Goal: Task Accomplishment & Management: Use online tool/utility

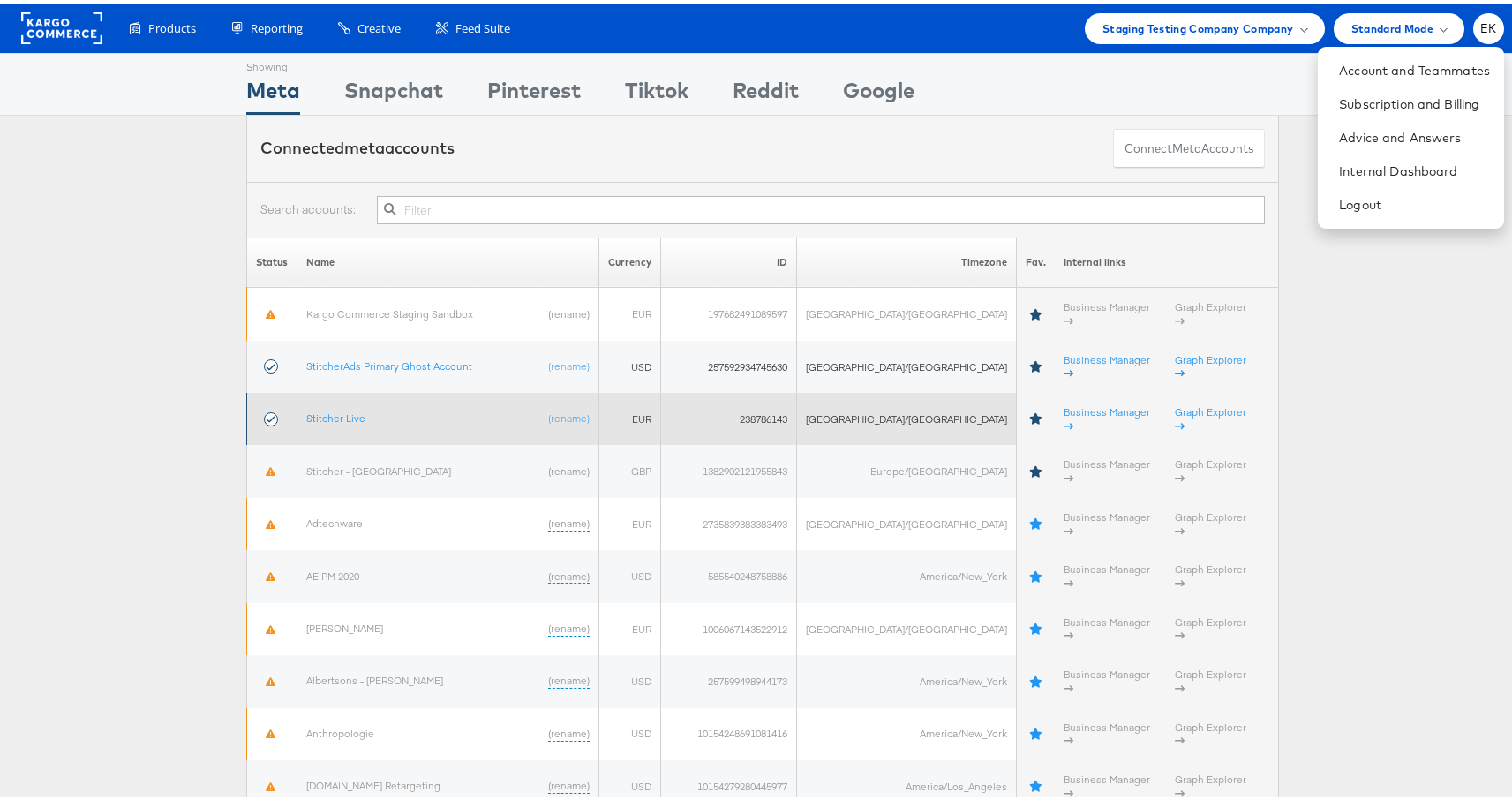
click at [348, 394] on td "Stitcher Live (rename)" at bounding box center [448, 415] width 302 height 52
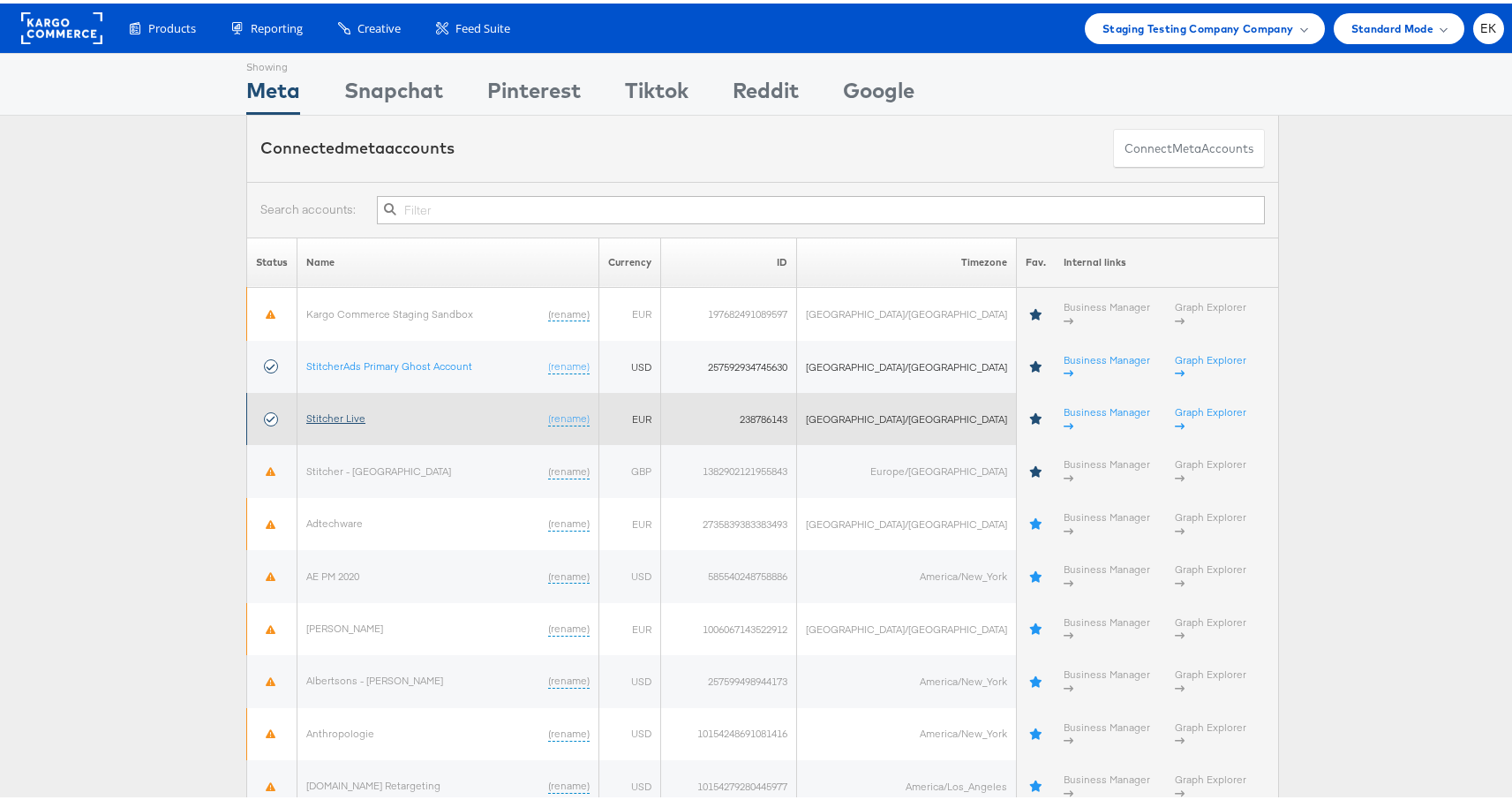
click at [349, 408] on link "Stitcher Live" at bounding box center [336, 415] width 59 height 13
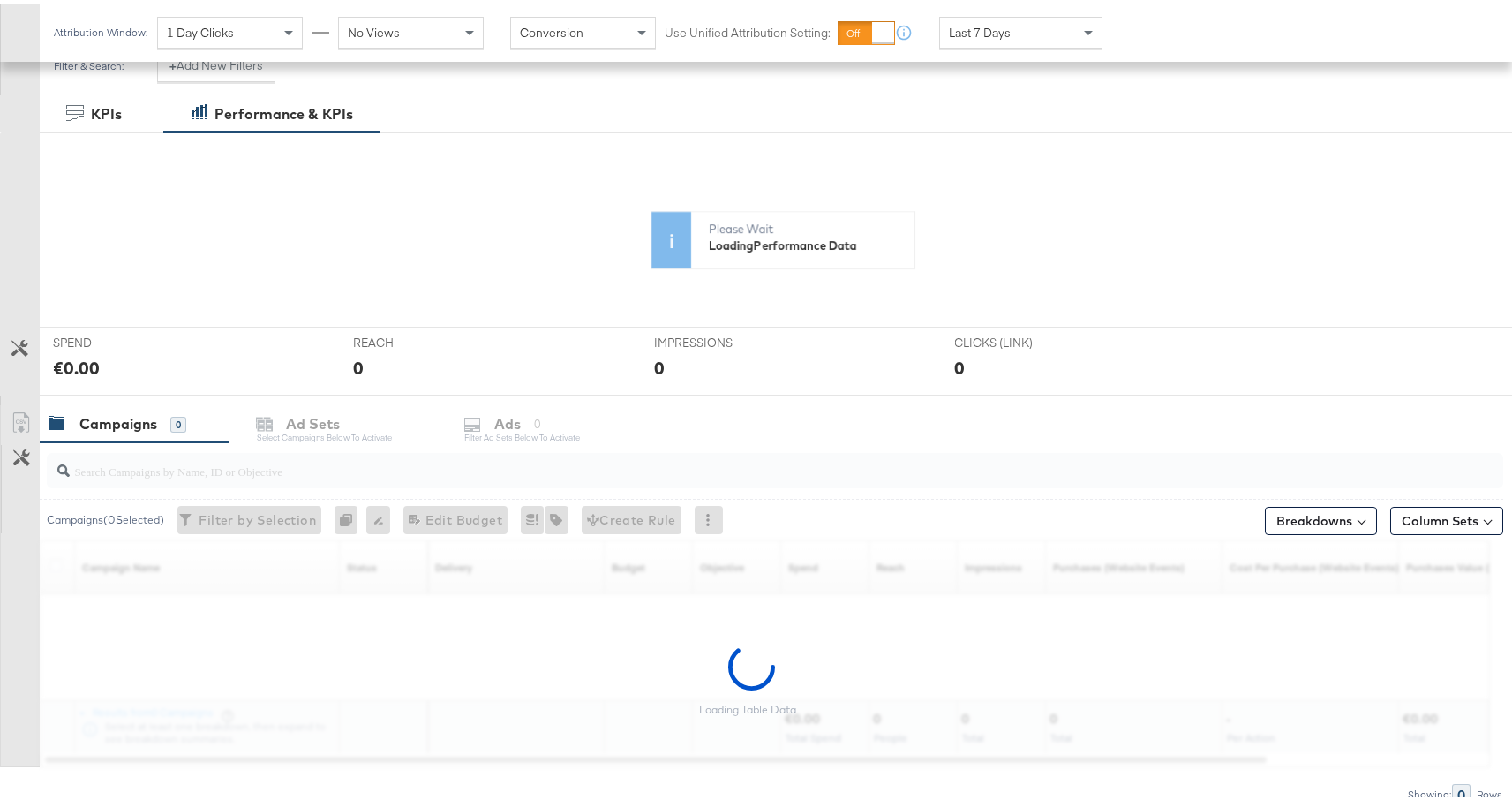
scroll to position [356, 0]
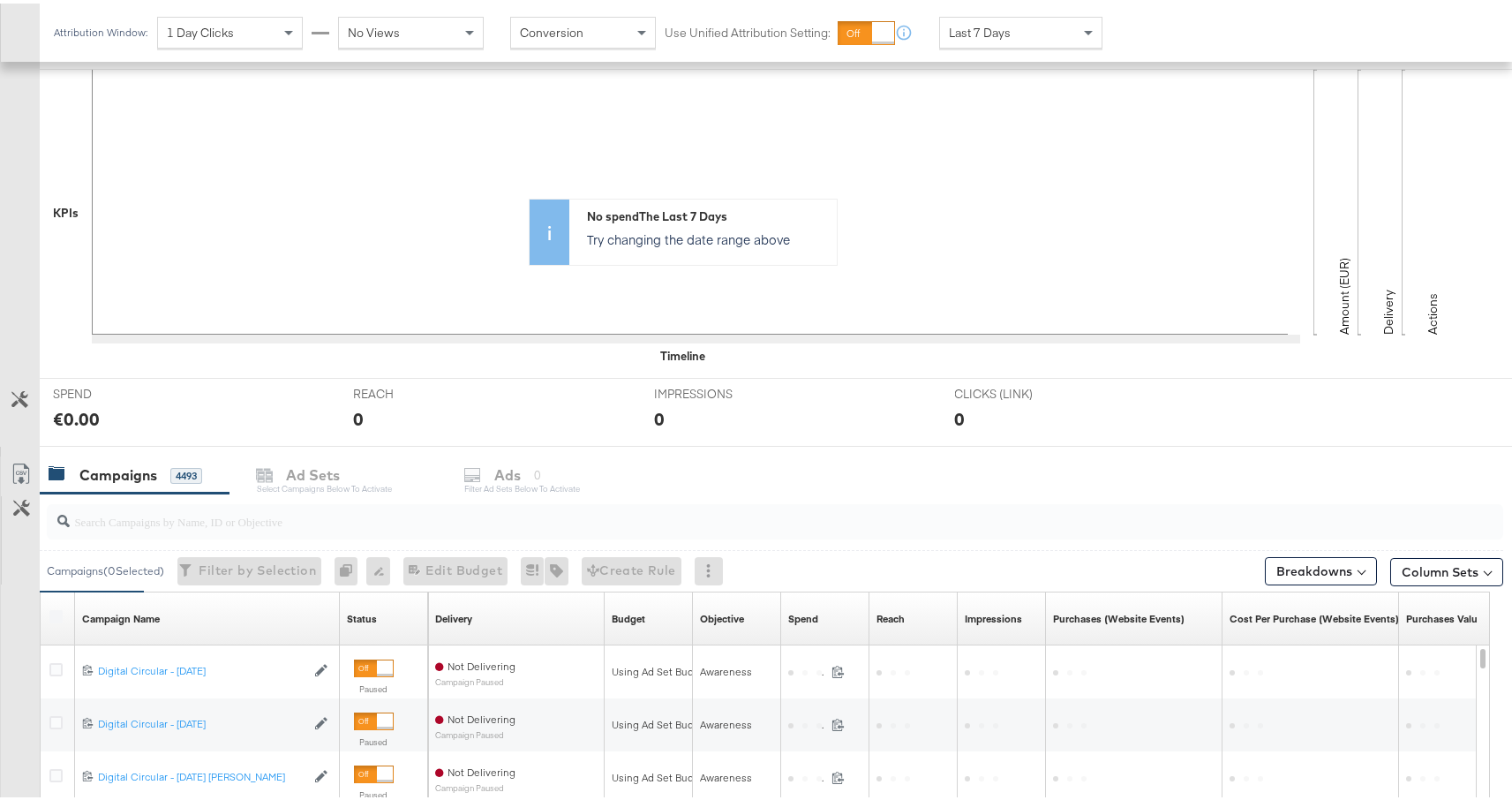
click at [159, 519] on input "search" at bounding box center [720, 510] width 1302 height 34
paste input "6851927091965"
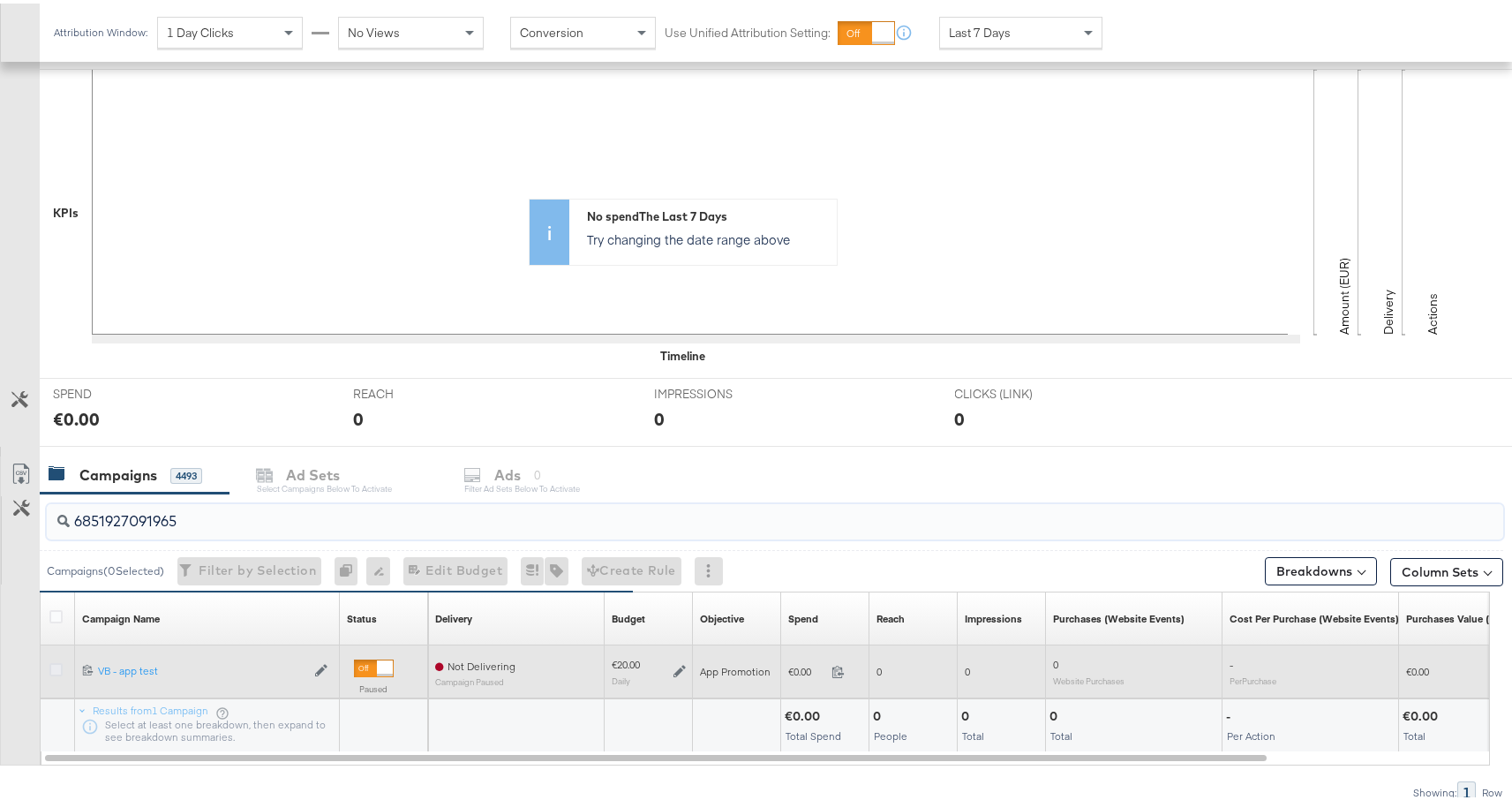
type input "6851927091965"
click at [59, 672] on icon at bounding box center [56, 667] width 13 height 13
click at [0, 0] on input "checkbox" at bounding box center [0, 0] width 0 height 0
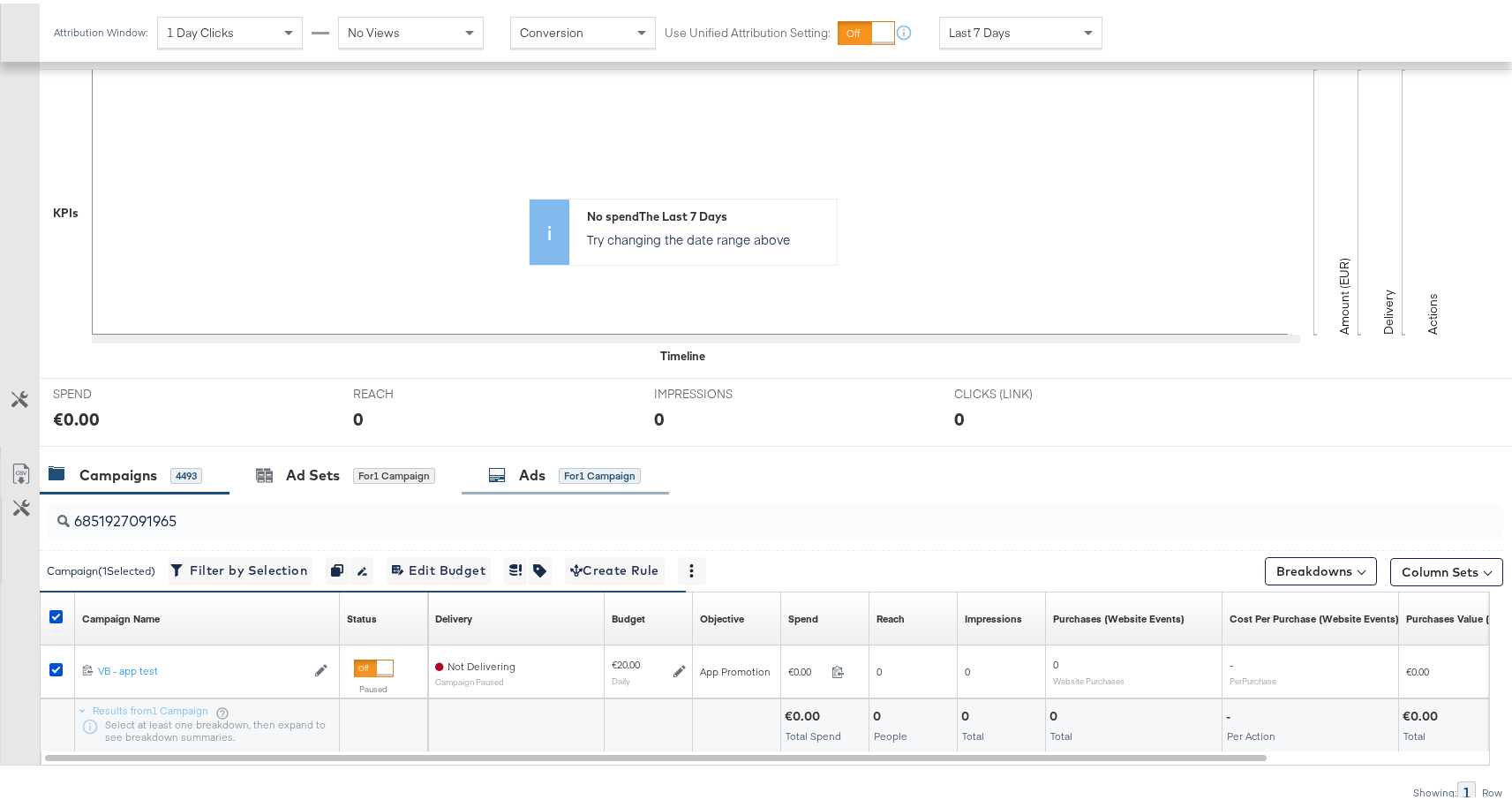
click at [542, 456] on div "Ads for 1 Campaign" at bounding box center [565, 471] width 207 height 38
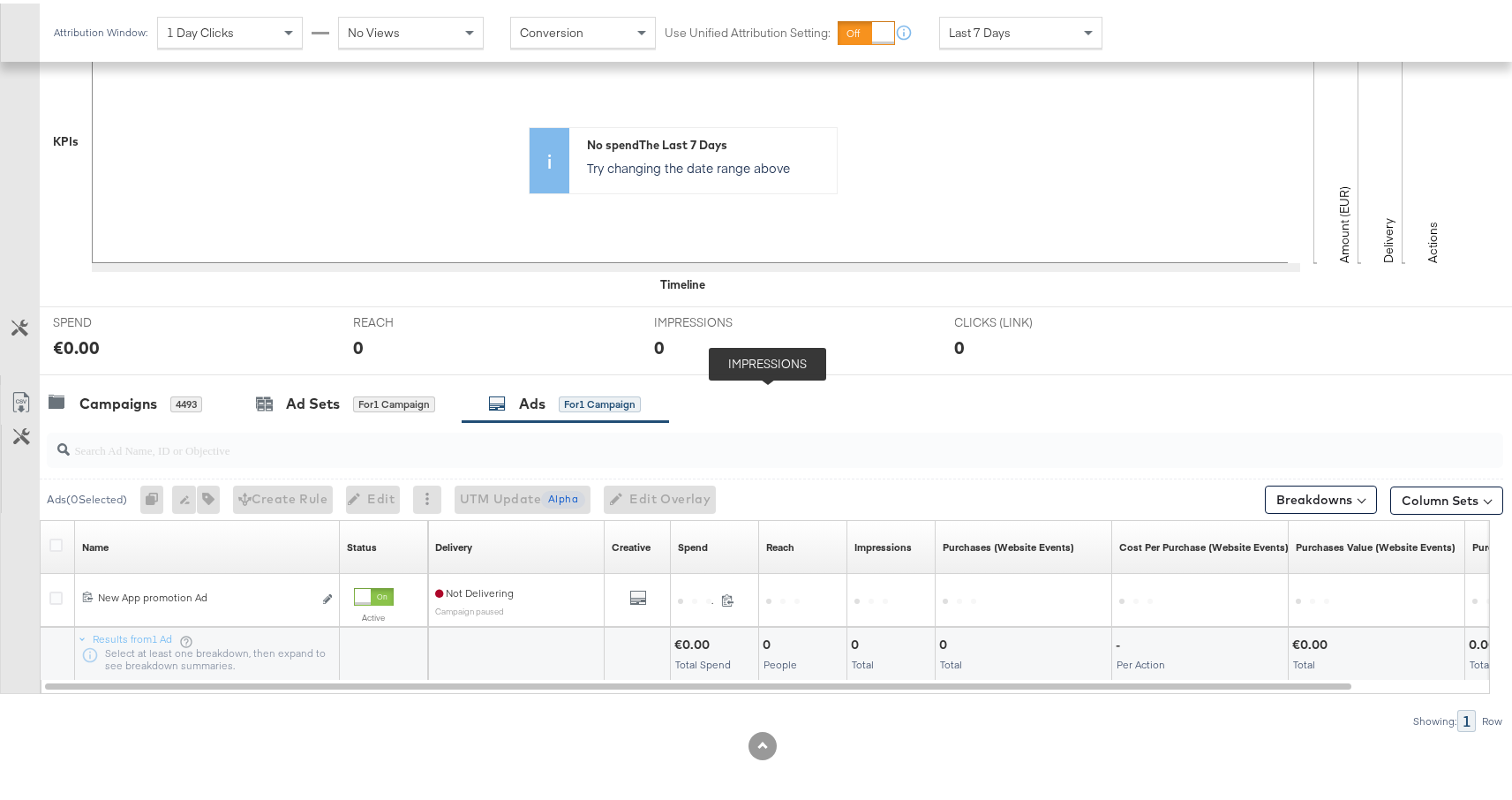
scroll to position [434, 0]
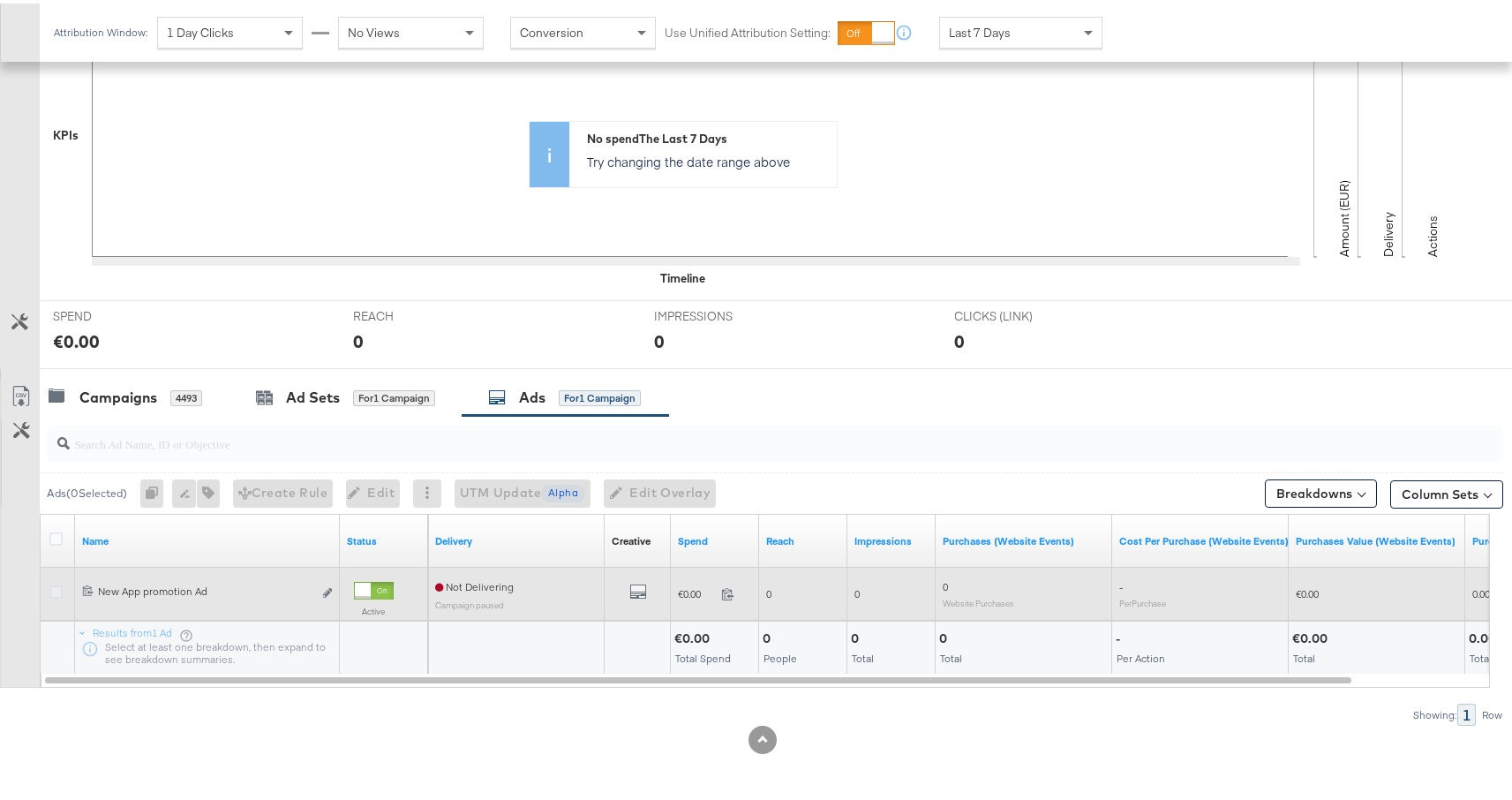
click at [53, 587] on icon at bounding box center [56, 589] width 13 height 13
click at [0, 0] on input "checkbox" at bounding box center [0, 0] width 0 height 0
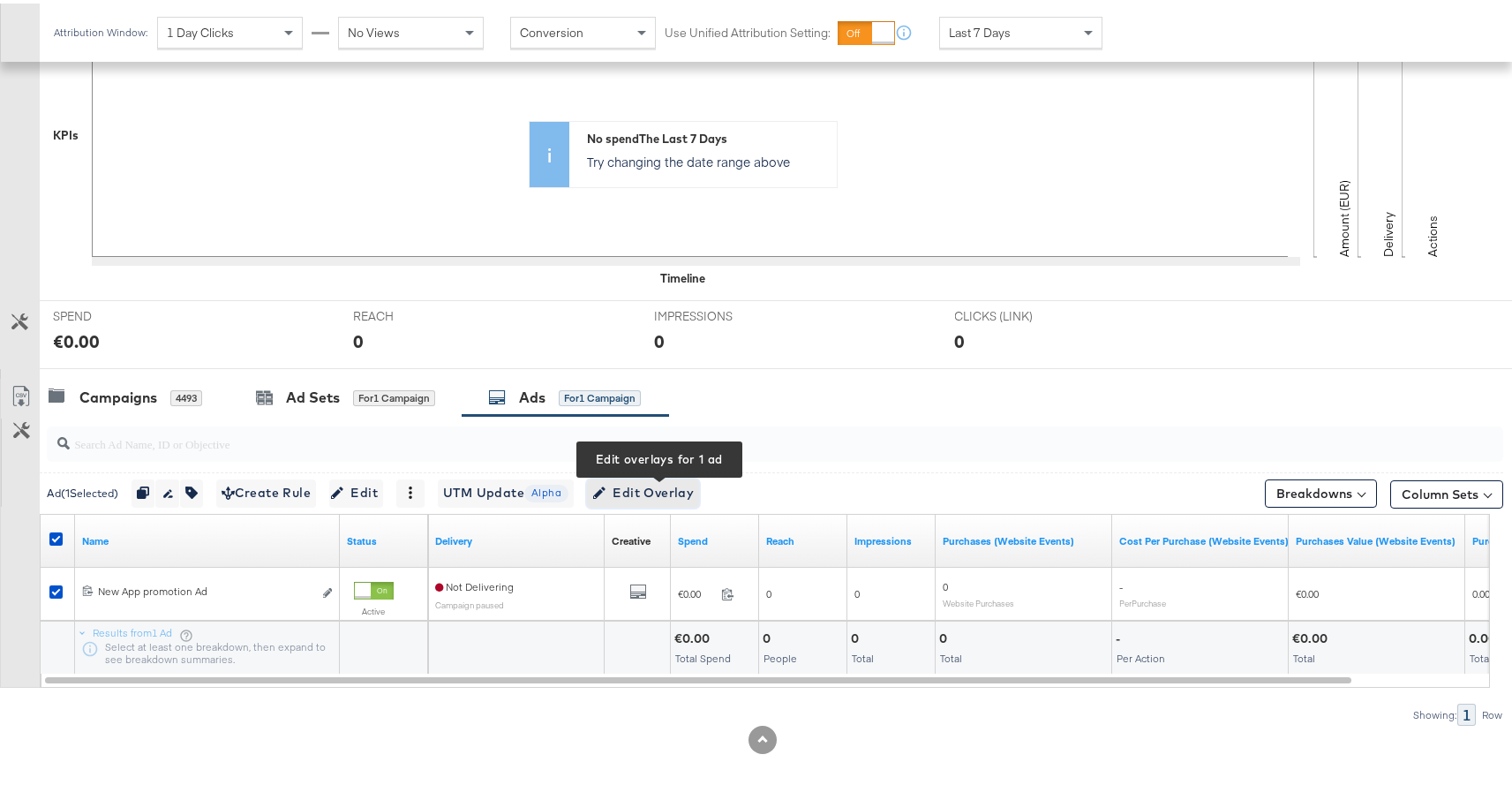
click at [664, 481] on span "Edit Overlay Edit overlays for 1 ad" at bounding box center [643, 489] width 101 height 22
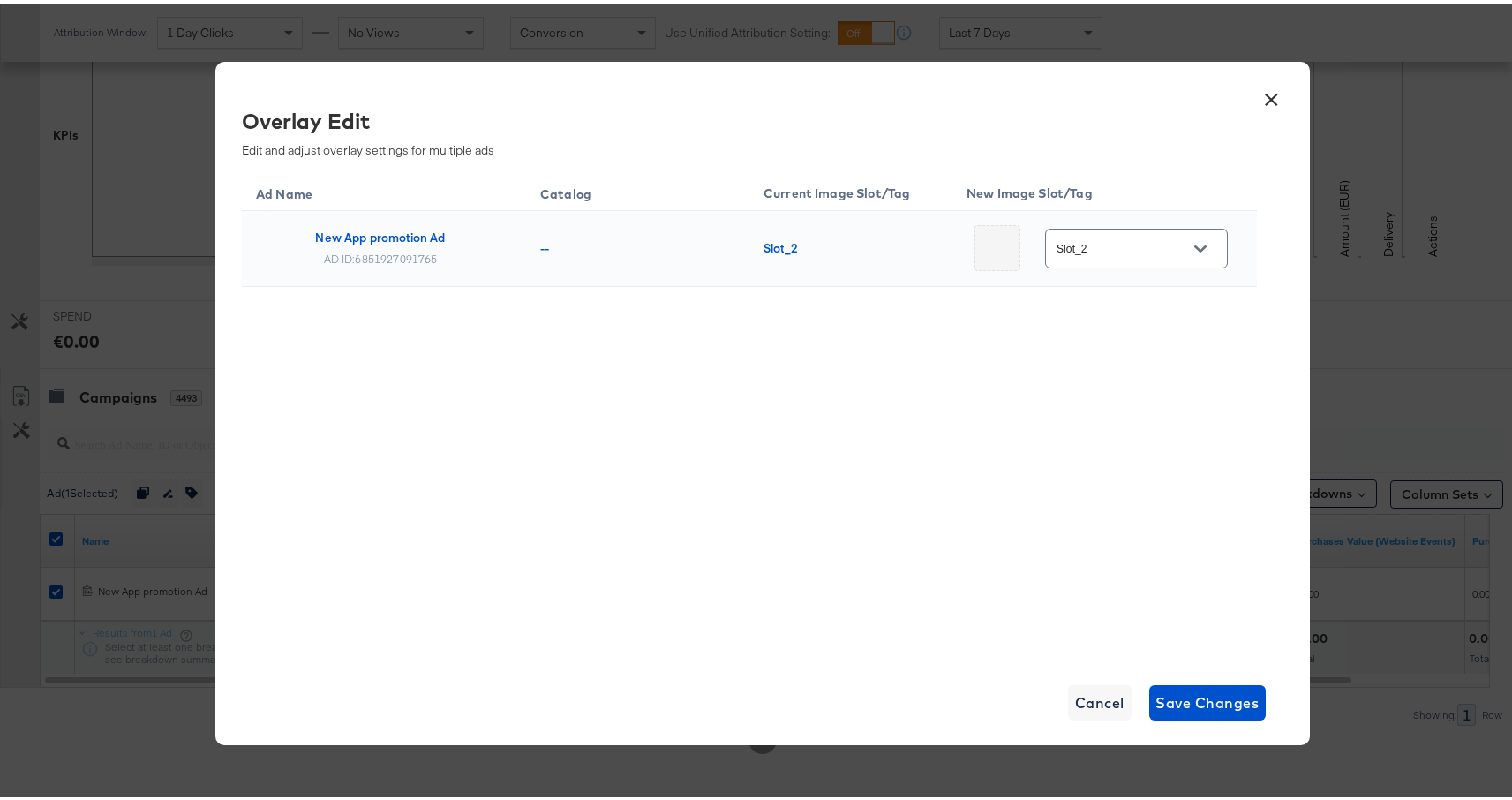
click at [1183, 252] on div at bounding box center [1201, 245] width 37 height 27
click at [1198, 247] on button "Open" at bounding box center [1201, 245] width 27 height 27
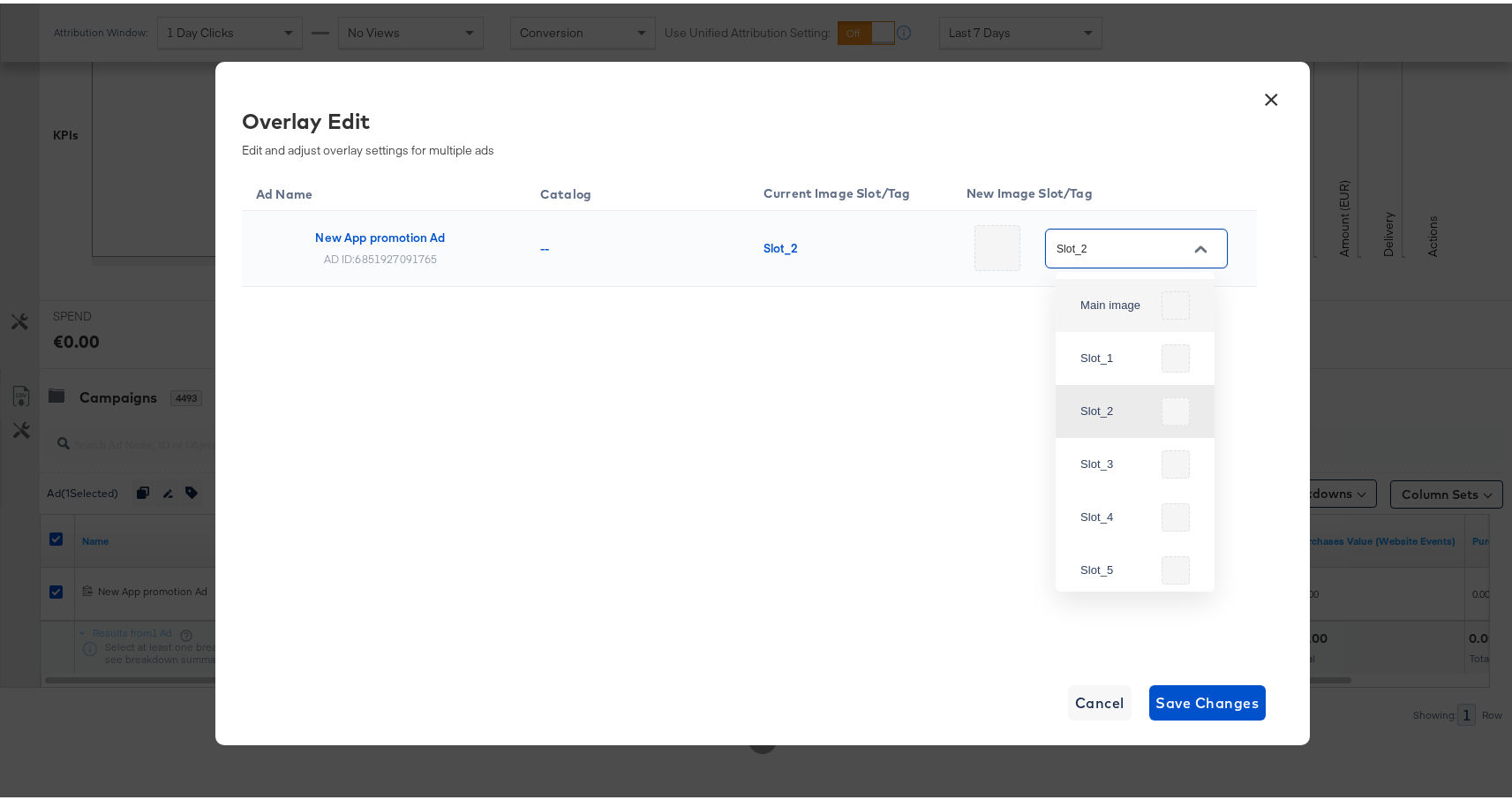
click at [1121, 309] on div "Main image" at bounding box center [1117, 302] width 74 height 18
type input "Main image"
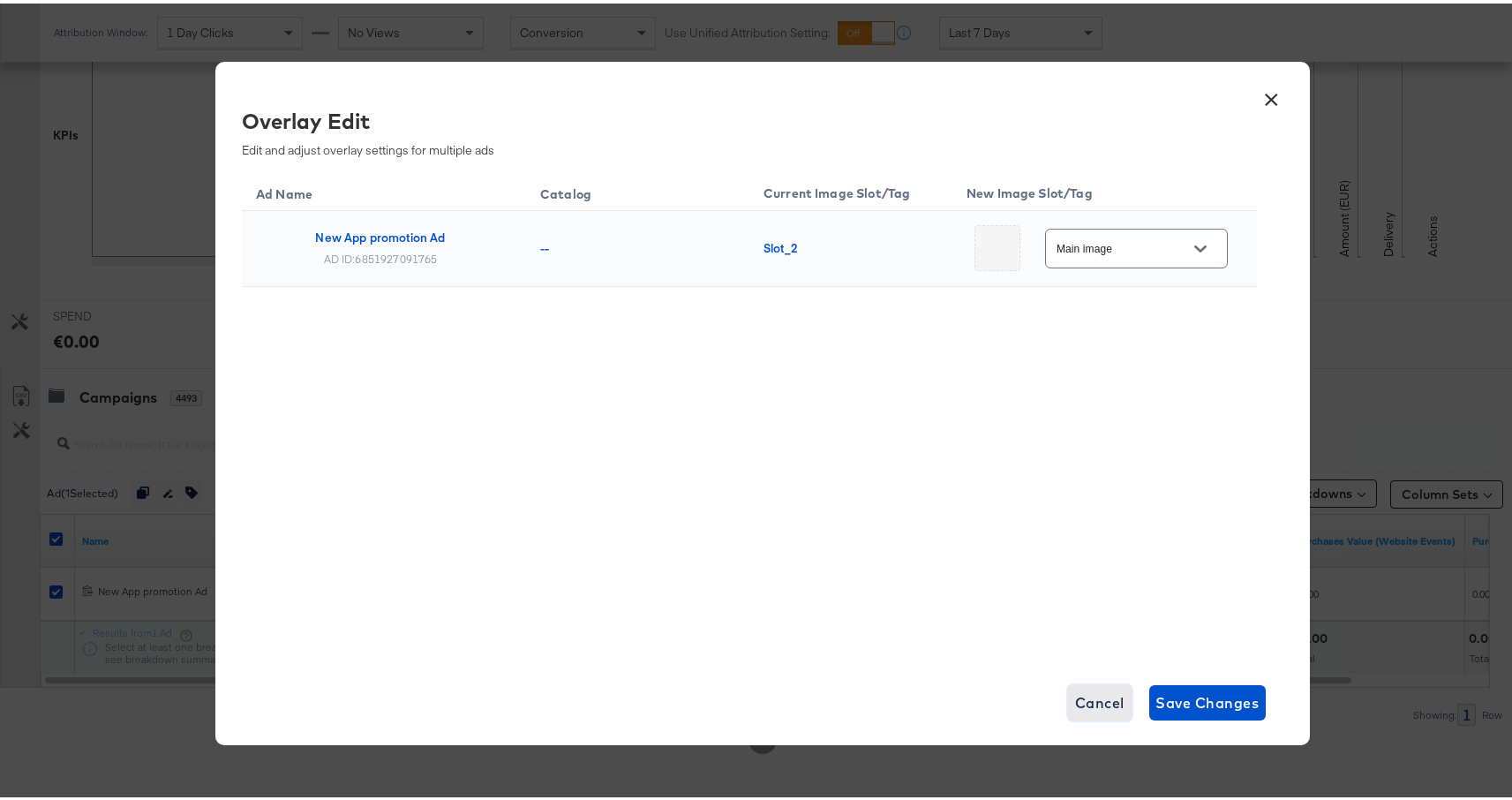
click at [1095, 700] on span "Cancel" at bounding box center [1100, 700] width 49 height 25
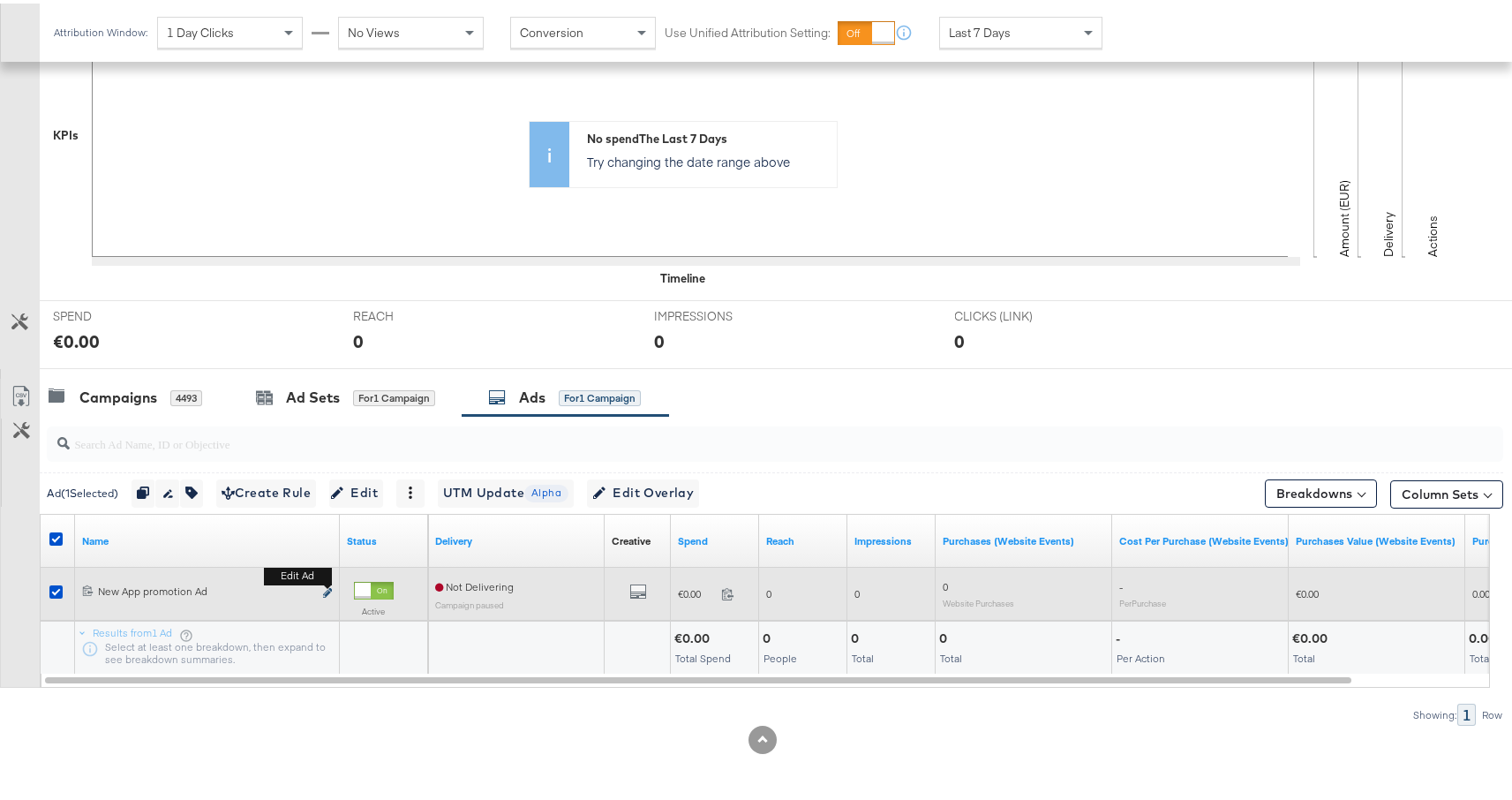
click at [331, 588] on icon "link" at bounding box center [327, 589] width 9 height 9
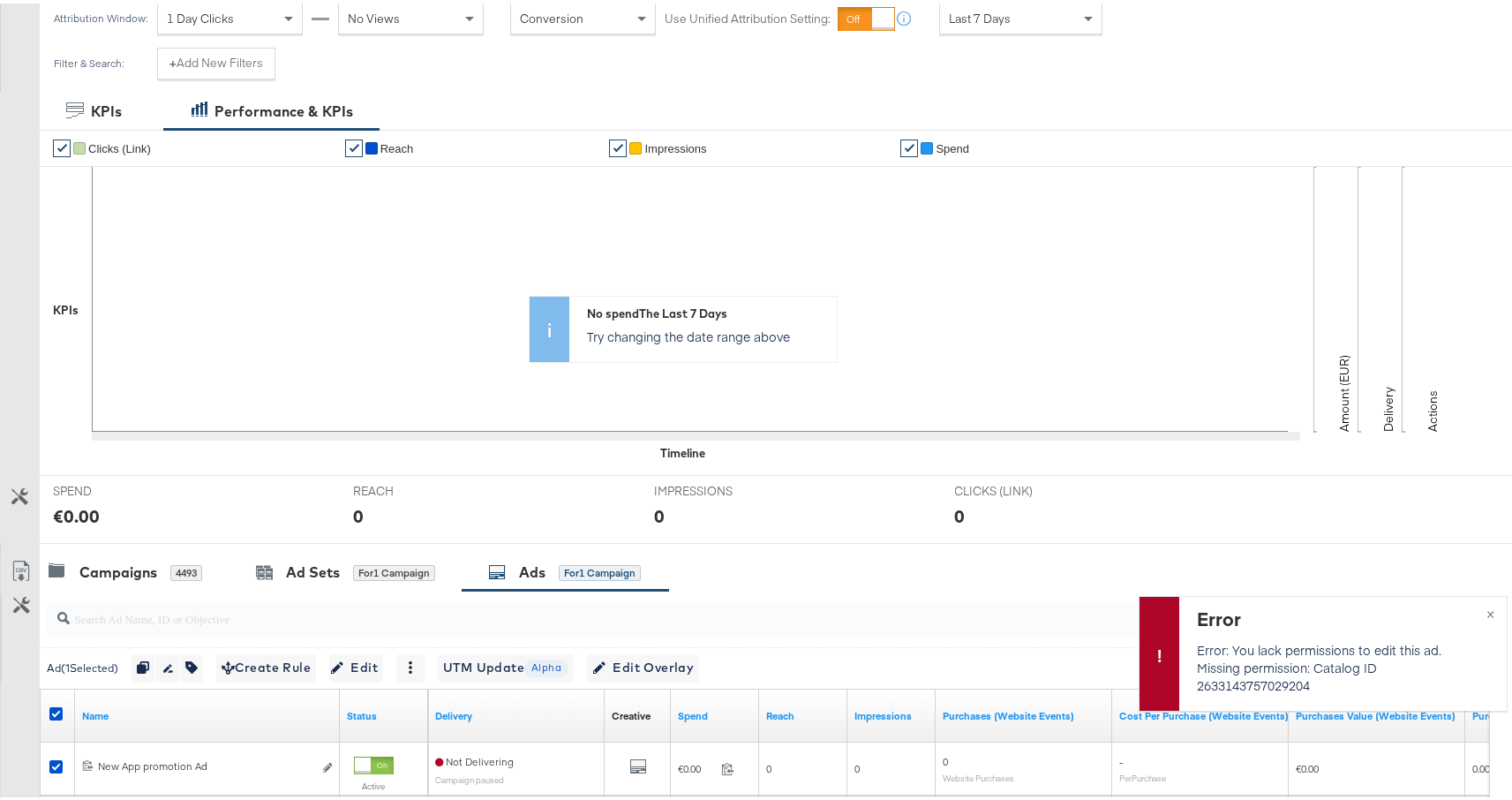
scroll to position [0, 0]
